Goal: Information Seeking & Learning: Learn about a topic

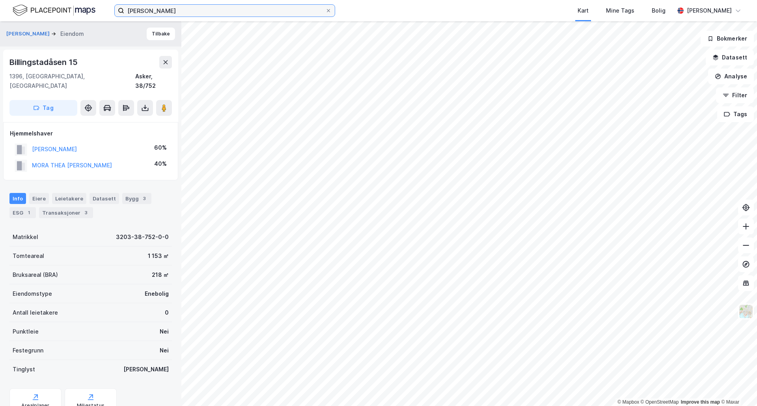
click at [208, 11] on input "[PERSON_NAME]" at bounding box center [224, 11] width 201 height 12
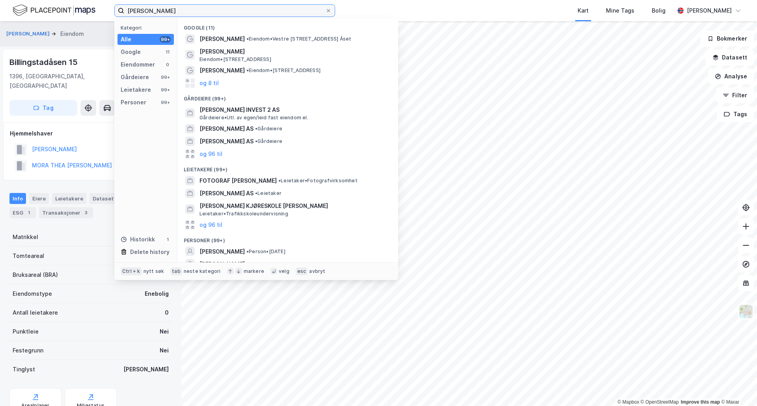
click at [208, 11] on input "[PERSON_NAME]" at bounding box center [224, 11] width 201 height 12
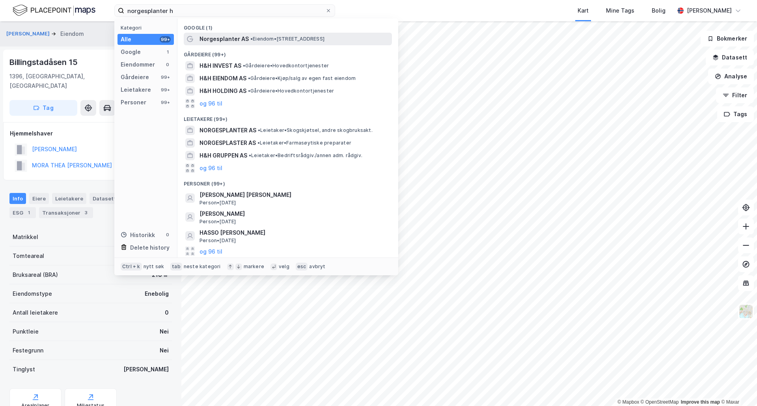
click at [237, 40] on span "Norgesplanter AS" at bounding box center [223, 38] width 49 height 9
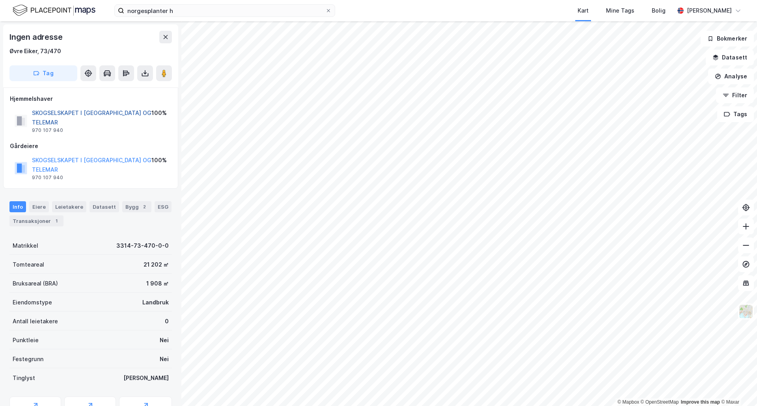
click at [0, 0] on button "SKOGSELSKAPET I [GEOGRAPHIC_DATA] OG TELEMAR" at bounding box center [0, 0] width 0 height 0
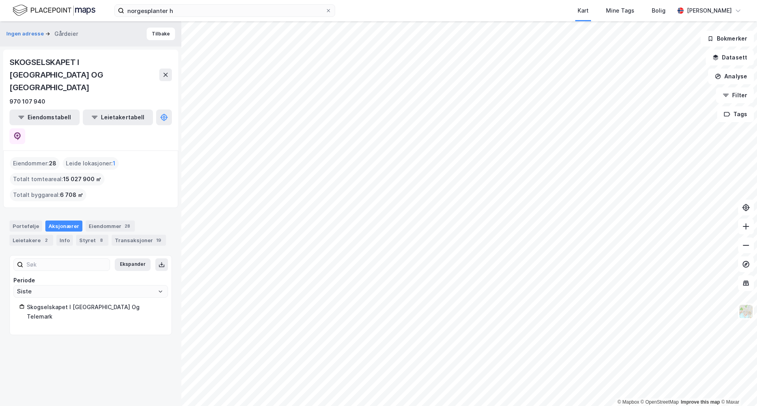
click at [392, 406] on html "norgesplanter h Kart Mine Tags Bolig [PERSON_NAME] © Mapbox © OpenStreetMap Imp…" at bounding box center [378, 203] width 757 height 406
click at [429, 406] on html "norgesplanter h Kart Mine Tags Bolig [PERSON_NAME] © Mapbox © OpenStreetMap Imp…" at bounding box center [378, 203] width 757 height 406
click at [356, 406] on html "norgesplanter h Kart Mine Tags Bolig [PERSON_NAME] © Mapbox © OpenStreetMap Imp…" at bounding box center [378, 203] width 757 height 406
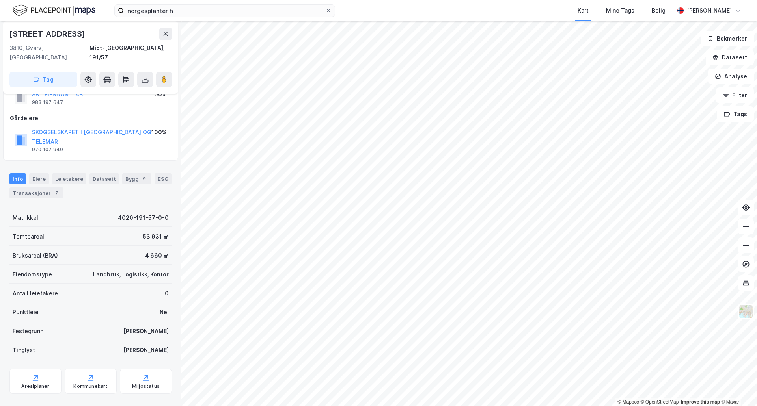
scroll to position [89, 0]
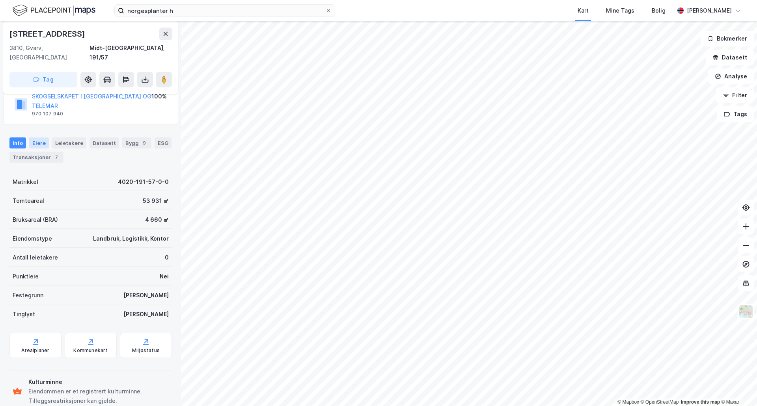
click at [37, 138] on div "Eiere" at bounding box center [39, 143] width 20 height 11
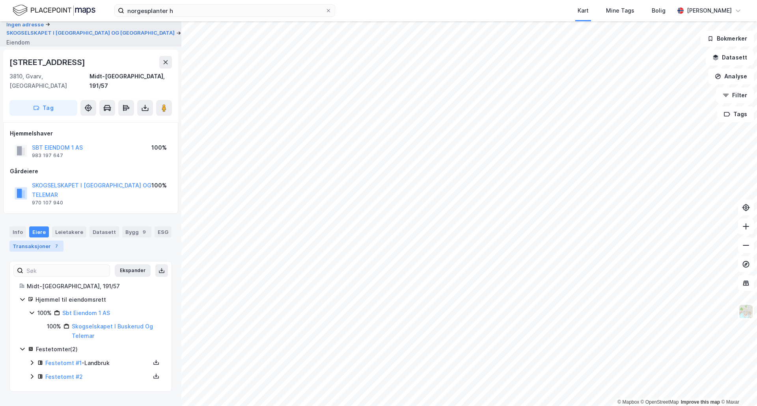
click at [40, 241] on div "Transaksjoner 7" at bounding box center [36, 246] width 54 height 11
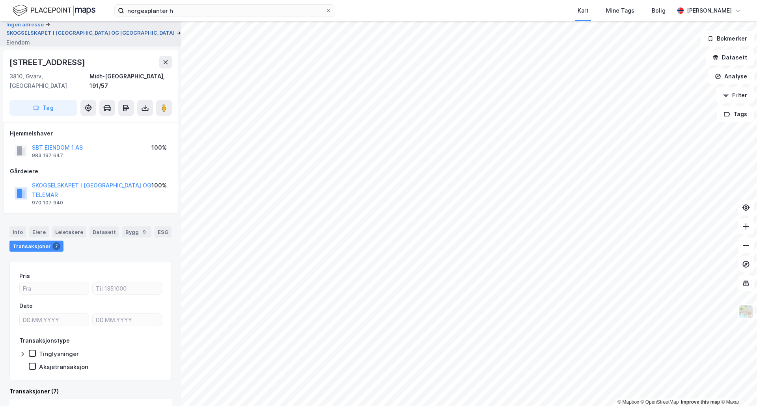
click at [103, 30] on button "SKOGSELSKAPET I [GEOGRAPHIC_DATA] OG [GEOGRAPHIC_DATA]" at bounding box center [91, 33] width 170 height 8
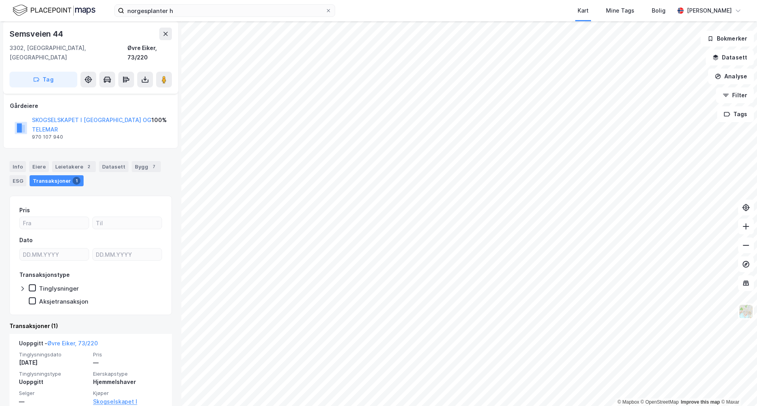
scroll to position [55, 0]
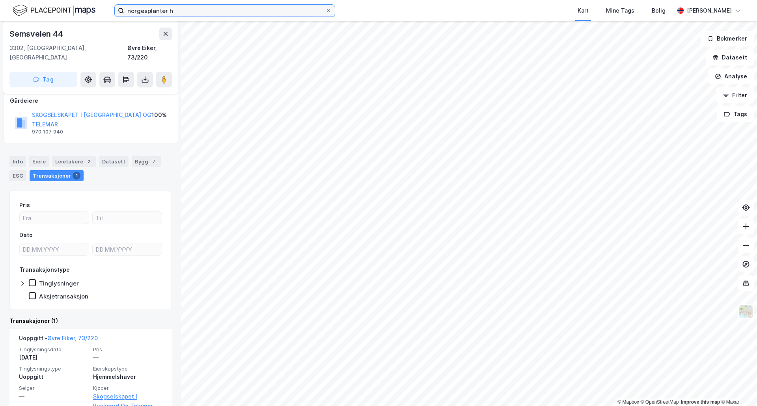
click at [186, 16] on input "norgesplanter h" at bounding box center [224, 11] width 201 height 12
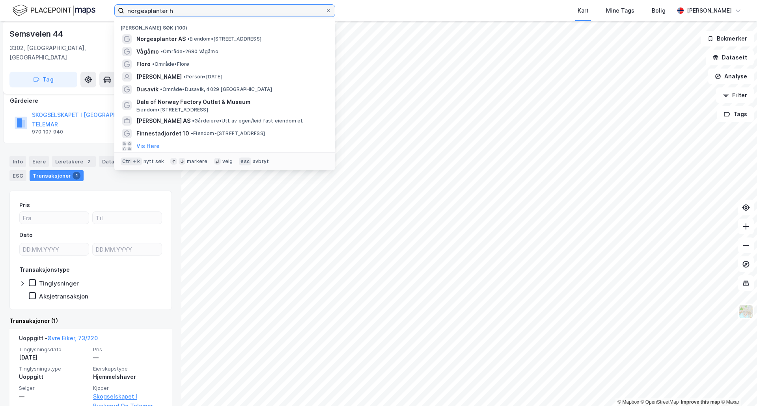
click at [186, 16] on input "norgesplanter h" at bounding box center [224, 11] width 201 height 12
type input "[PERSON_NAME]"
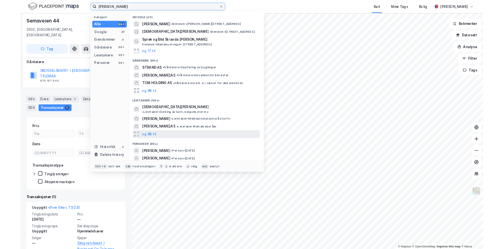
scroll to position [21, 0]
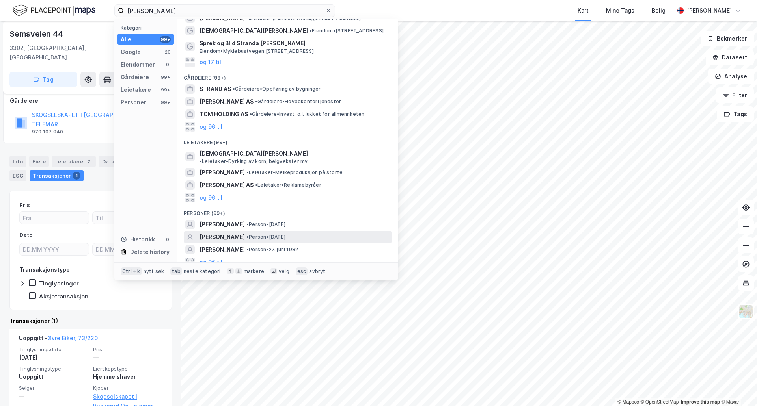
click at [234, 233] on span "[PERSON_NAME]" at bounding box center [221, 237] width 45 height 9
